Goal: Task Accomplishment & Management: Manage account settings

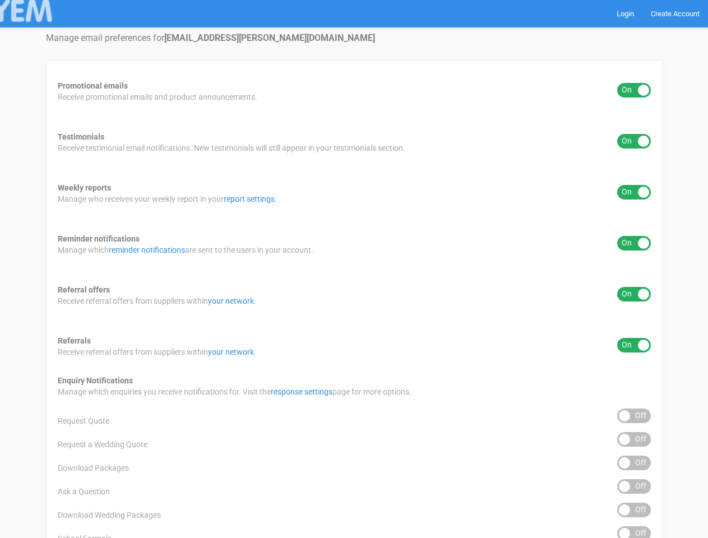
click at [354, 269] on div "Promotional emails ON OFF Receive promotional emails and product announcements.…" at bounding box center [354, 452] width 617 height 785
click at [634, 90] on div "ON OFF" at bounding box center [634, 90] width 34 height 15
click at [634, 141] on div "ON OFF" at bounding box center [634, 141] width 34 height 15
click at [634, 192] on div "ON OFF" at bounding box center [634, 192] width 34 height 15
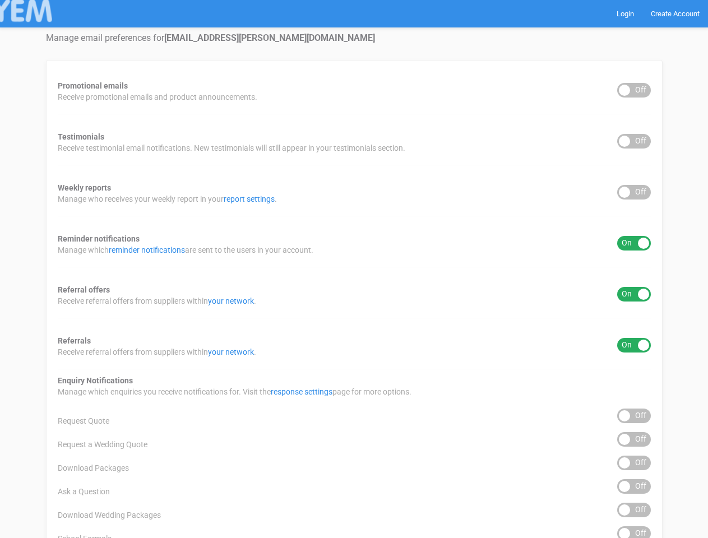
click at [634, 243] on div "ON OFF" at bounding box center [634, 243] width 34 height 15
click at [634, 294] on div "ON OFF" at bounding box center [634, 294] width 34 height 15
click at [634, 345] on div "ON OFF" at bounding box center [634, 345] width 34 height 15
click at [634, 416] on div "ON OFF" at bounding box center [634, 416] width 34 height 15
click at [634, 440] on div "ON OFF" at bounding box center [634, 439] width 34 height 15
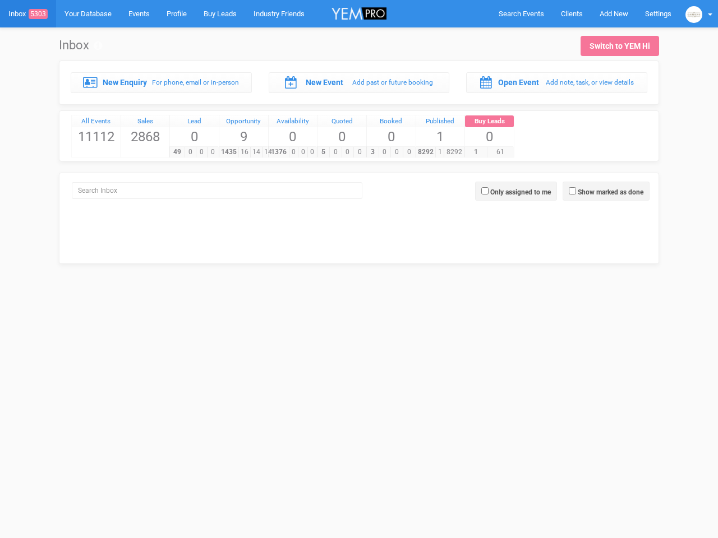
click at [359, 146] on div "5 0 0 0" at bounding box center [341, 151] width 49 height 11
click at [521, 13] on span "Search Events" at bounding box center [521, 14] width 45 height 8
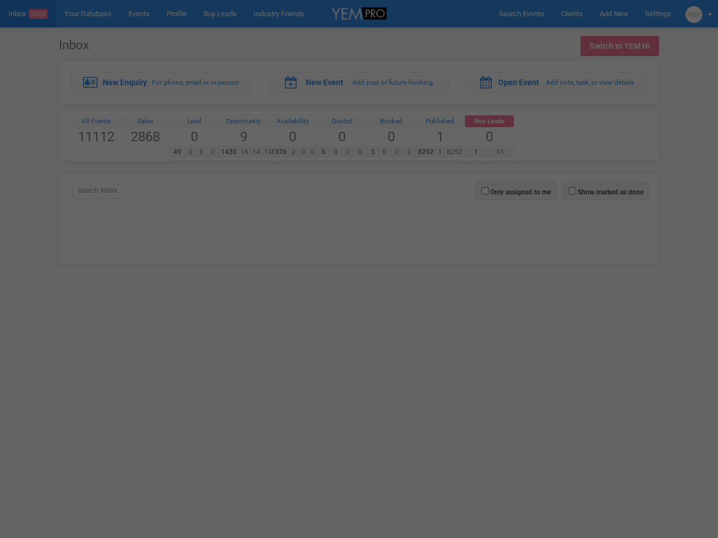
click at [614, 13] on div at bounding box center [359, 269] width 718 height 538
click at [0, 0] on div "Loading..." at bounding box center [0, 0] width 0 height 0
click at [606, 191] on div "Loading..." at bounding box center [359, 269] width 718 height 538
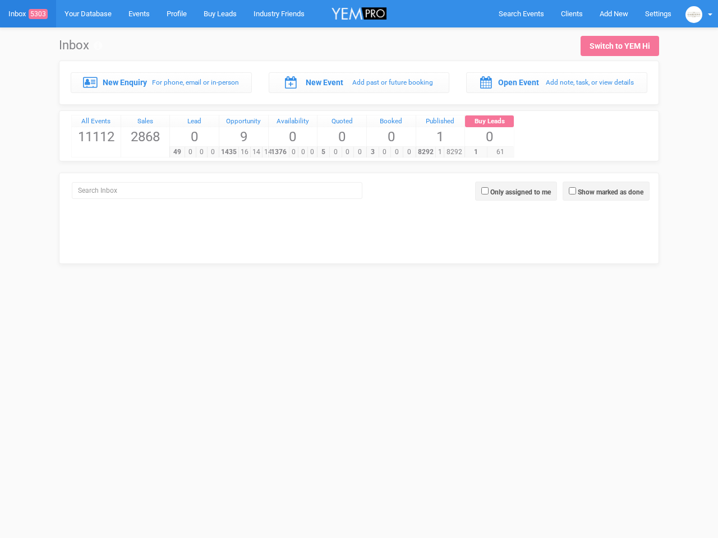
click at [516, 191] on div at bounding box center [359, 269] width 718 height 538
